Goal: Task Accomplishment & Management: Manage account settings

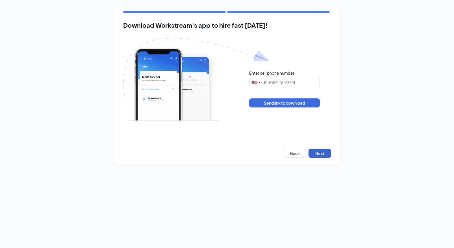
click at [314, 152] on button "Next" at bounding box center [320, 153] width 23 height 9
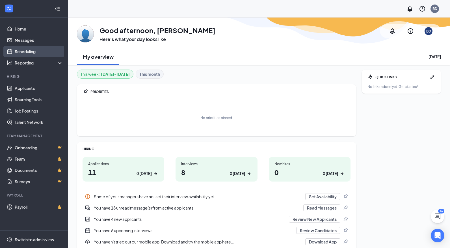
click at [30, 51] on link "Scheduling" at bounding box center [39, 51] width 48 height 11
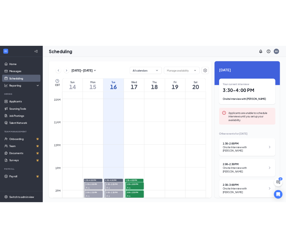
scroll to position [419, 0]
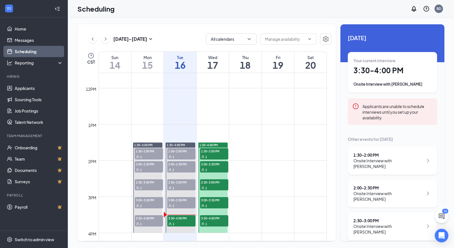
click at [215, 166] on span "2:00-2:30 PM" at bounding box center [214, 164] width 28 height 6
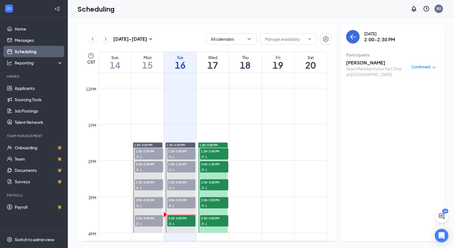
click at [215, 185] on div "1" at bounding box center [214, 188] width 28 height 6
click at [211, 207] on div "1" at bounding box center [214, 206] width 28 height 6
click at [212, 219] on span "3:30-4:00 PM" at bounding box center [214, 218] width 28 height 6
click at [212, 204] on div "1" at bounding box center [214, 206] width 28 height 6
click at [216, 184] on span "2:30-3:00 PM" at bounding box center [214, 182] width 28 height 6
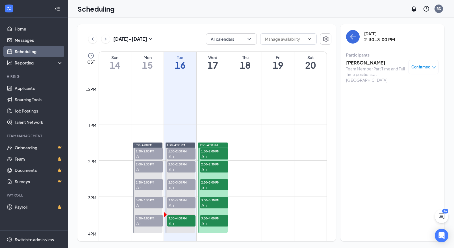
click at [218, 167] on div "1" at bounding box center [214, 170] width 28 height 6
click at [218, 157] on div "1" at bounding box center [214, 157] width 28 height 6
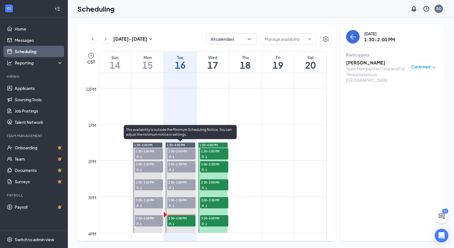
click at [173, 222] on span "1" at bounding box center [174, 224] width 2 height 4
click at [179, 198] on span "3:00-3:30 PM" at bounding box center [181, 200] width 28 height 6
click at [184, 180] on span "2:30-3:00 PM" at bounding box center [181, 182] width 28 height 6
click at [184, 166] on span "2:00-2:30 PM" at bounding box center [181, 164] width 28 height 6
click at [184, 153] on span "1:30-2:00 PM" at bounding box center [181, 151] width 28 height 6
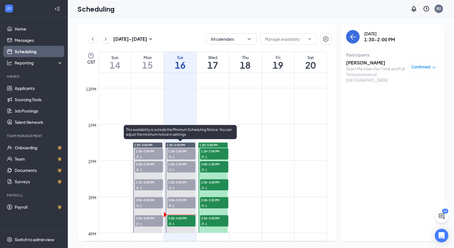
click at [185, 218] on span "3:30-4:00 PM" at bounding box center [181, 218] width 28 height 6
click at [186, 201] on span "3:00-3:30 PM" at bounding box center [181, 200] width 28 height 6
click at [184, 184] on span "2:30-3:00 PM" at bounding box center [181, 182] width 28 height 6
click at [183, 166] on span "2:00-2:30 PM" at bounding box center [181, 164] width 28 height 6
click at [183, 152] on span "1:30-2:00 PM" at bounding box center [181, 151] width 28 height 6
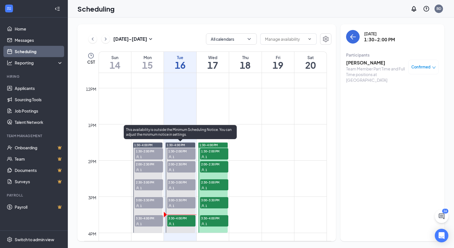
click at [182, 220] on span "3:30-4:00 PM" at bounding box center [181, 218] width 28 height 6
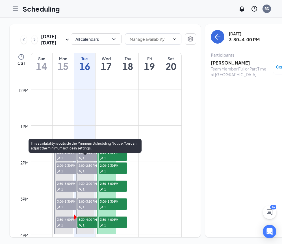
click at [85, 222] on span "3:30-4:00 PM" at bounding box center [91, 219] width 28 height 6
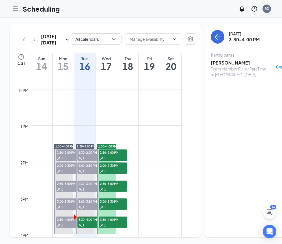
click at [224, 64] on h3 "Latrice Gamble" at bounding box center [240, 63] width 59 height 6
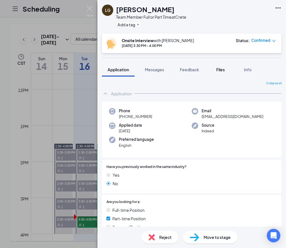
click at [222, 69] on span "Files" at bounding box center [221, 69] width 8 height 5
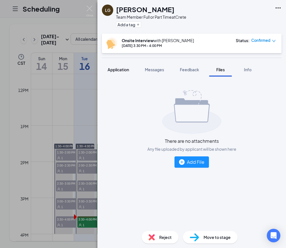
click at [125, 68] on span "Application" at bounding box center [118, 69] width 21 height 5
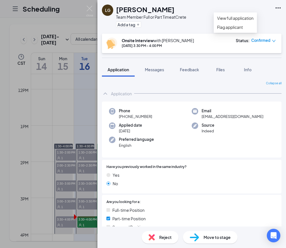
click at [280, 9] on icon "Ellipses" at bounding box center [278, 8] width 7 height 7
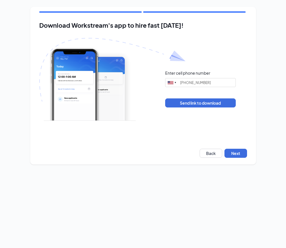
type input "[PHONE_NUMBER]"
click at [217, 151] on button "Back" at bounding box center [211, 153] width 23 height 9
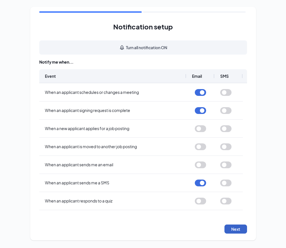
click at [239, 227] on button "Next" at bounding box center [236, 228] width 23 height 9
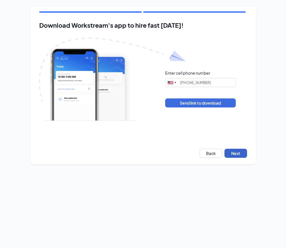
click at [241, 157] on button "Next" at bounding box center [236, 153] width 23 height 9
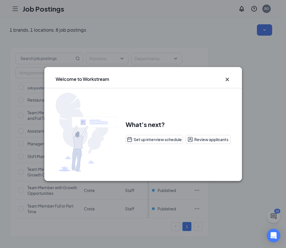
click at [225, 75] on div "Welcome to Workstream" at bounding box center [143, 77] width 198 height 21
click at [227, 78] on icon "Cross" at bounding box center [227, 79] width 7 height 7
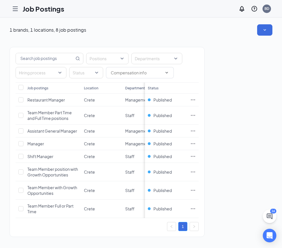
click at [48, 5] on h1 "Job Postings" at bounding box center [44, 9] width 42 height 10
click at [16, 10] on icon "Hamburger" at bounding box center [15, 8] width 7 height 7
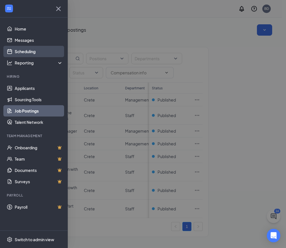
click at [33, 49] on link "Scheduling" at bounding box center [39, 51] width 48 height 11
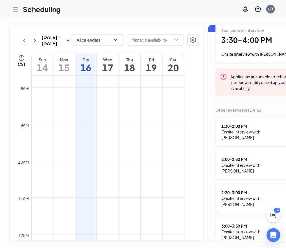
scroll to position [35, 0]
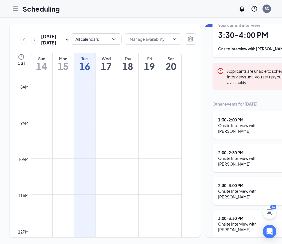
click at [221, 215] on div "3:00 - 3:30 PM" at bounding box center [253, 218] width 70 height 6
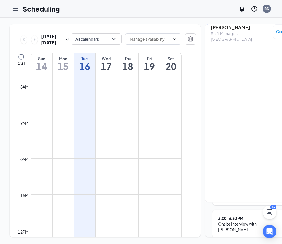
click at [244, 37] on div "Londynn Hicks Shift Manager at Crete Confirmed" at bounding box center [257, 33] width 93 height 18
click at [238, 36] on div "Shift Manager at Crete" at bounding box center [240, 36] width 59 height 11
click at [225, 28] on h3 "Londynn Hicks" at bounding box center [240, 27] width 59 height 6
